Goal: Contribute content

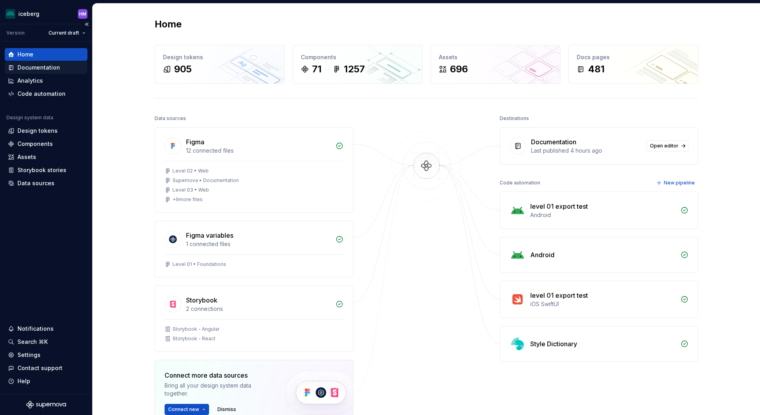
click at [42, 69] on div "Documentation" at bounding box center [38, 68] width 43 height 8
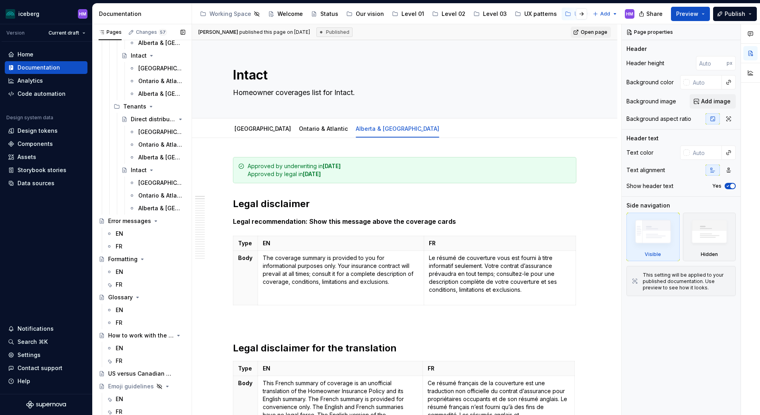
scroll to position [493, 0]
click at [115, 283] on div "FR" at bounding box center [145, 283] width 79 height 11
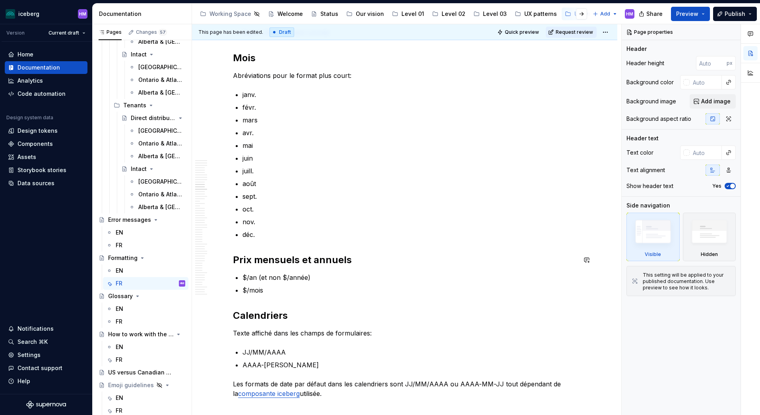
scroll to position [1748, 0]
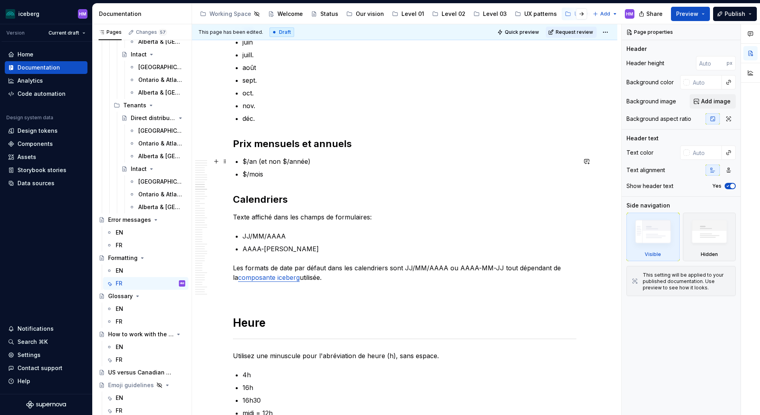
type textarea "*"
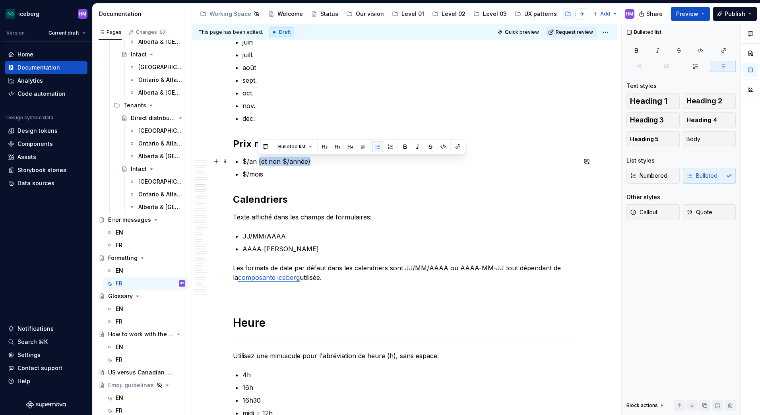
drag, startPoint x: 257, startPoint y: 161, endPoint x: 311, endPoint y: 163, distance: 53.7
click at [311, 163] on p "$/an (et non $/année)" at bounding box center [409, 162] width 334 height 10
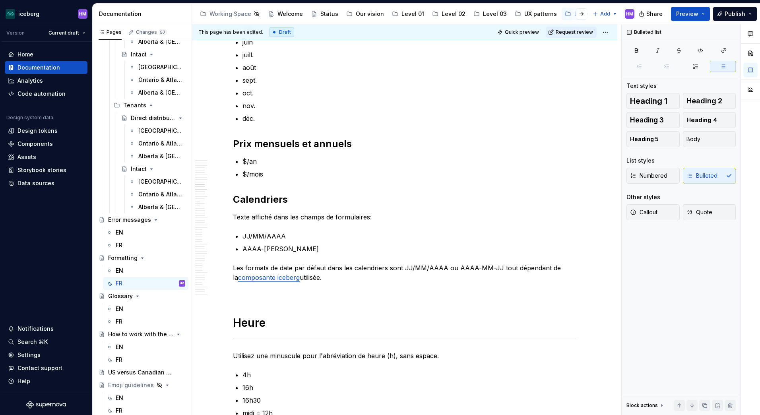
click at [278, 33] on div "Draft" at bounding box center [281, 32] width 25 height 10
click at [606, 30] on html "iceberg HM Version Current draft Home Documentation Analytics Code automation D…" at bounding box center [380, 207] width 760 height 415
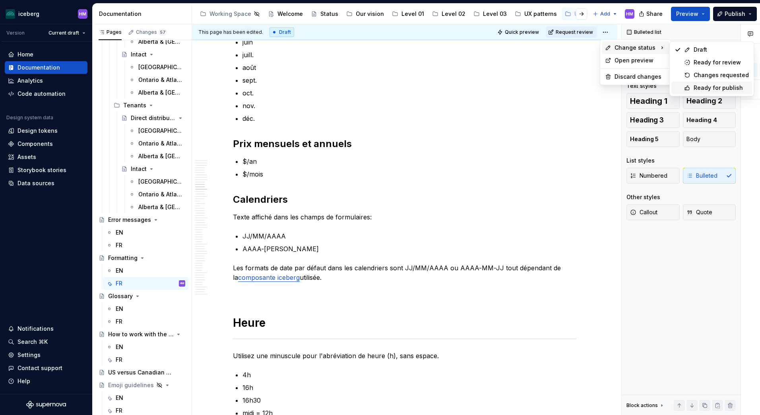
click at [726, 88] on div "Ready for publish" at bounding box center [720, 88] width 55 height 8
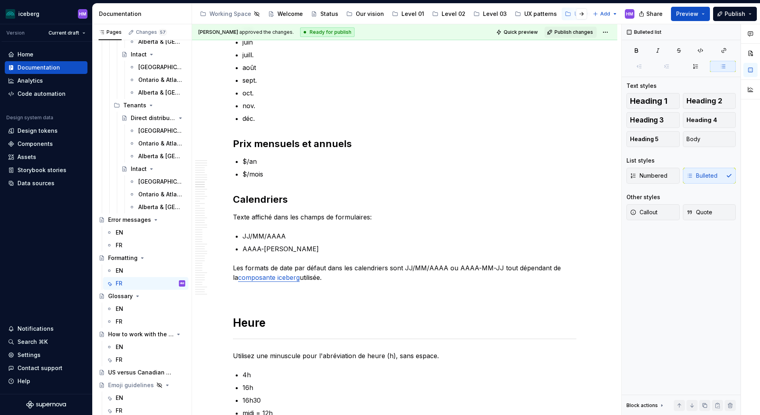
scroll to position [1561, 0]
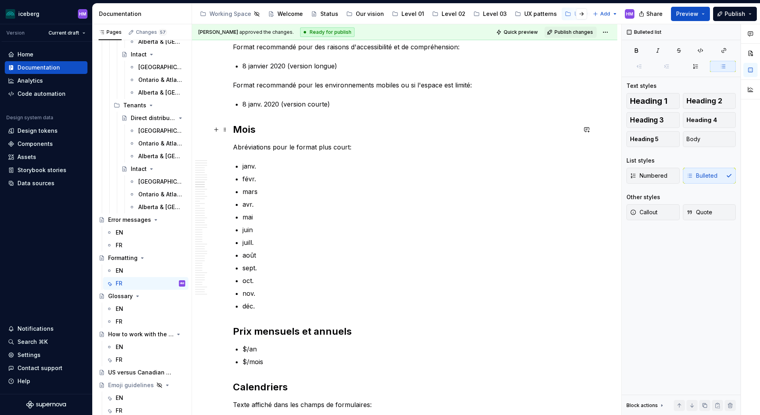
type textarea "*"
